Goal: Check status: Check status

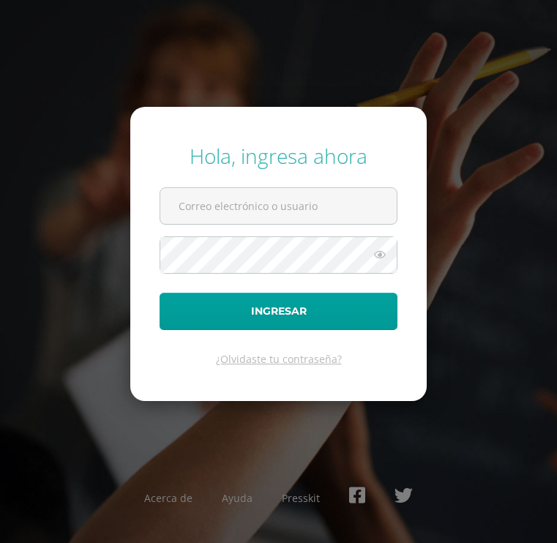
click at [467, 167] on div "Hola, ingresa ahora Ingresar ¿Olvidaste tu contraseña? Acerca de Ayuda Presskit" at bounding box center [278, 271] width 557 height 283
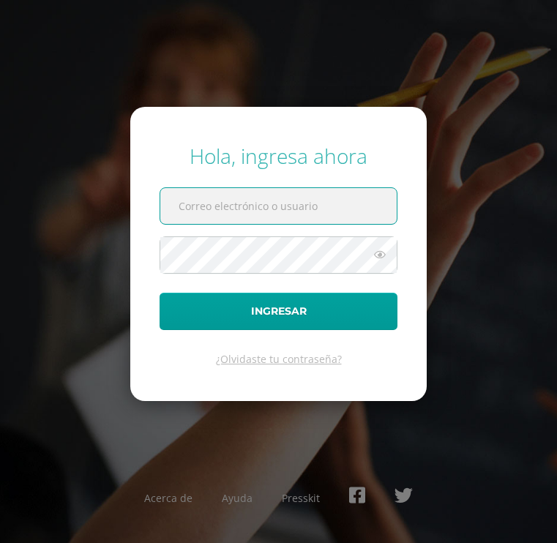
type input "egossmann@unitransolutions.com"
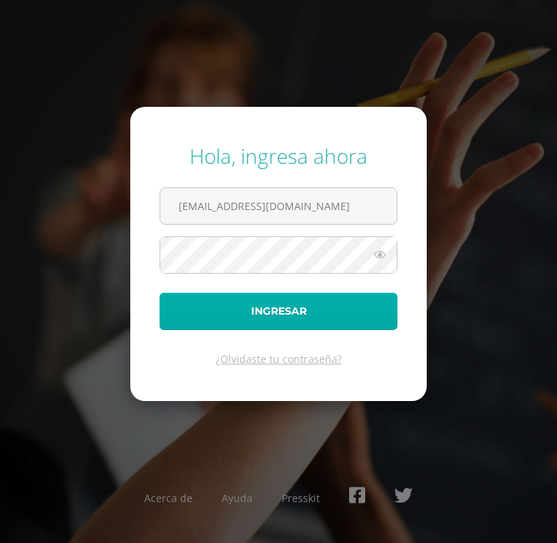
click at [316, 315] on button "Ingresar" at bounding box center [279, 311] width 238 height 37
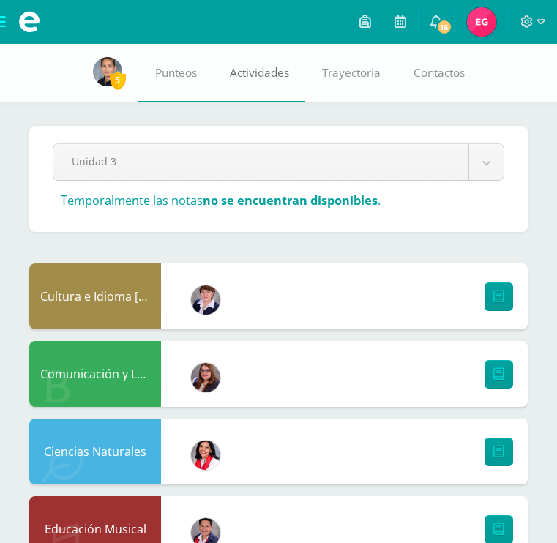
click at [269, 68] on span "Actividades" at bounding box center [259, 72] width 59 height 15
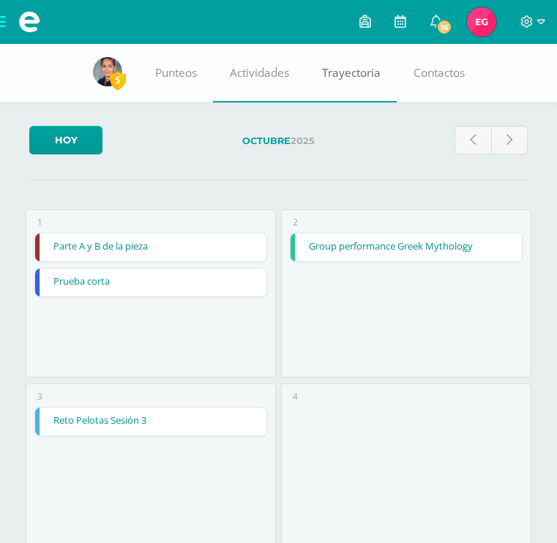
click at [357, 78] on span "Trayectoria" at bounding box center [351, 72] width 59 height 15
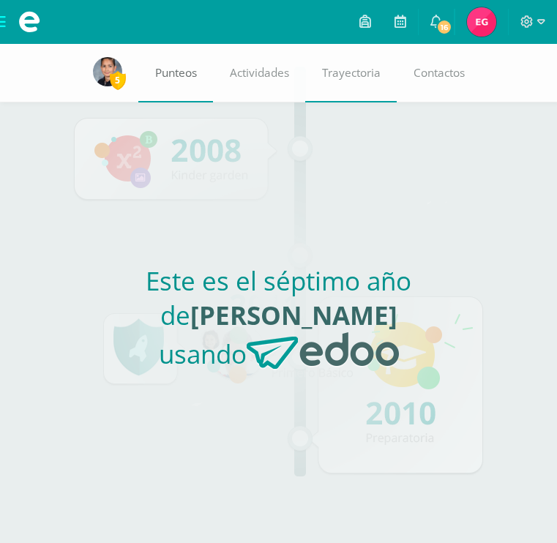
click at [171, 78] on span "Punteos" at bounding box center [176, 72] width 42 height 15
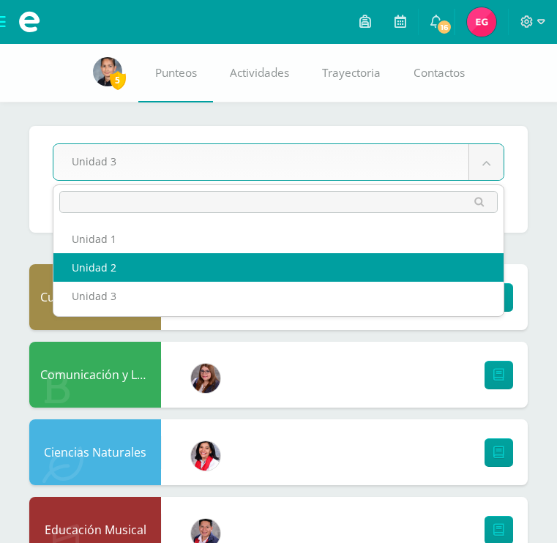
select select "Unidad 2"
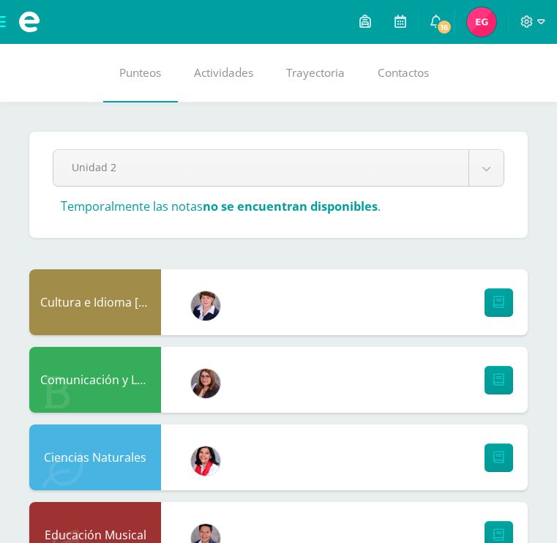
click at [0, 26] on span at bounding box center [29, 22] width 59 height 44
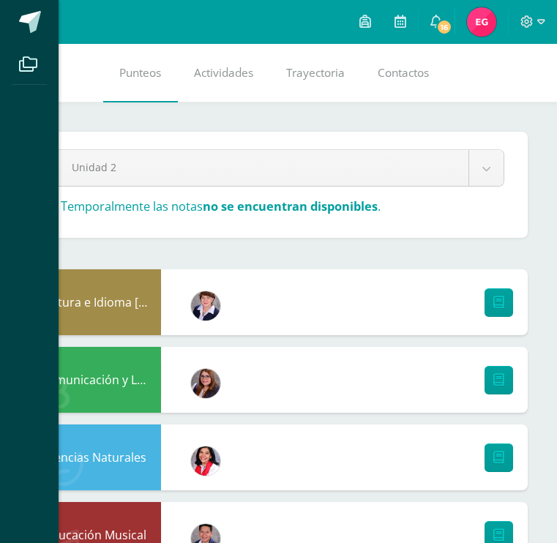
click at [158, 75] on div "Archivos Cerrar panel" at bounding box center [278, 271] width 557 height 543
